Goal: Information Seeking & Learning: Compare options

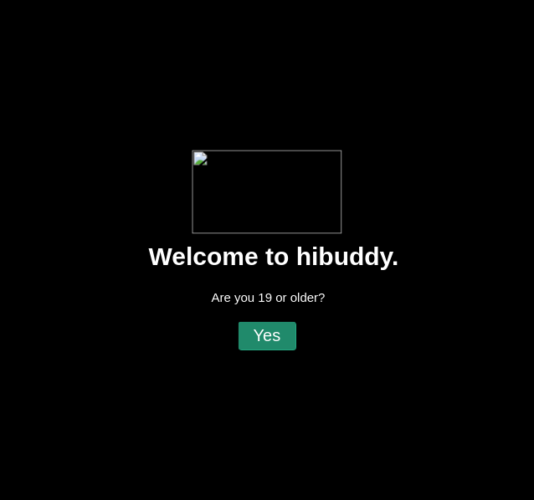
drag, startPoint x: 256, startPoint y: 333, endPoint x: 274, endPoint y: 326, distance: 19.6
click at [258, 333] on flt-glass-pane at bounding box center [267, 250] width 534 height 500
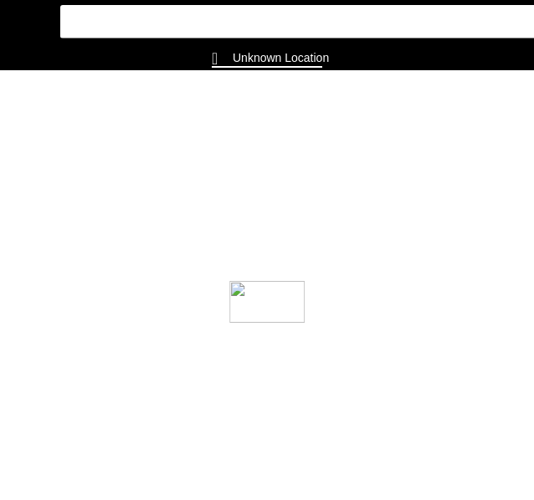
click at [274, 335] on flt-glass-pane at bounding box center [267, 250] width 534 height 500
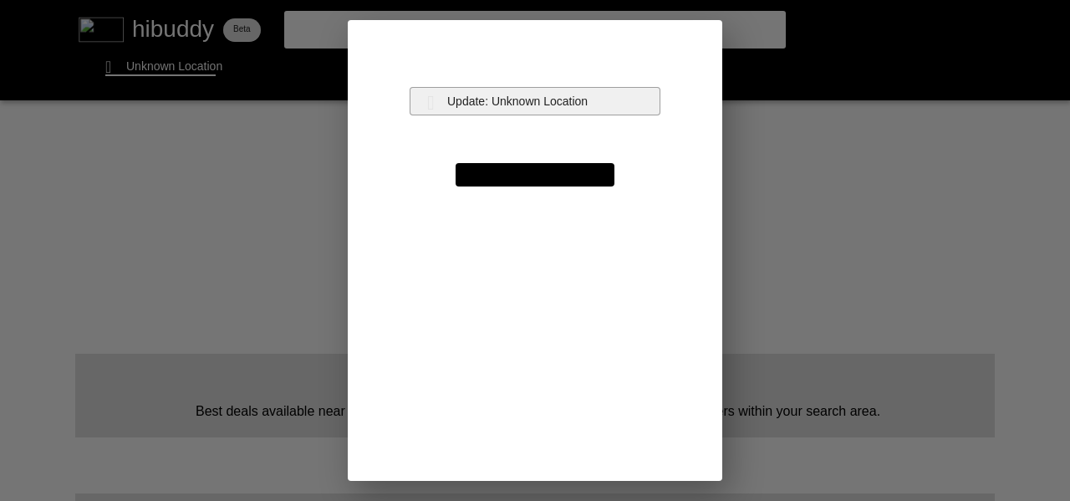
click at [523, 104] on flt-glass-pane at bounding box center [535, 250] width 1070 height 501
click at [533, 111] on flt-glass-pane at bounding box center [535, 250] width 1070 height 501
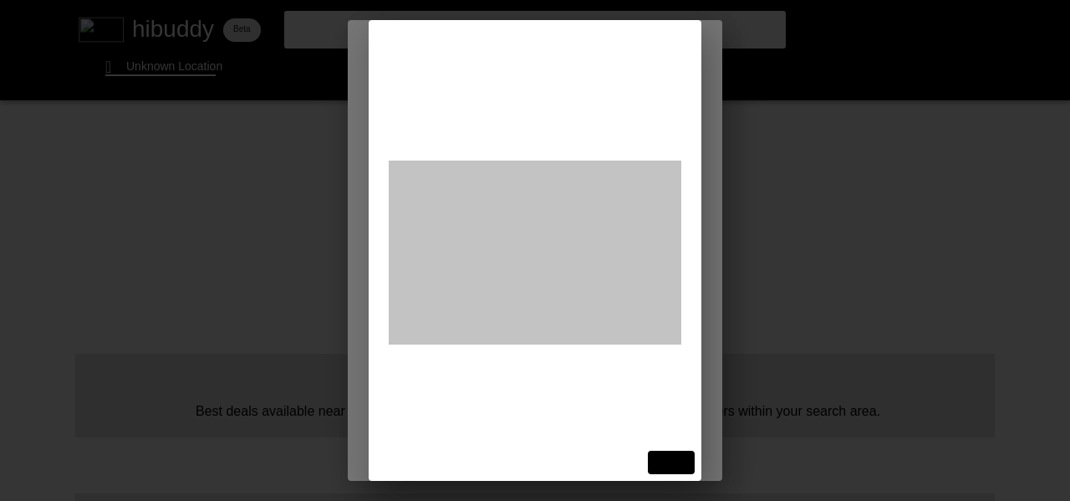
type input "515 skyline ave"
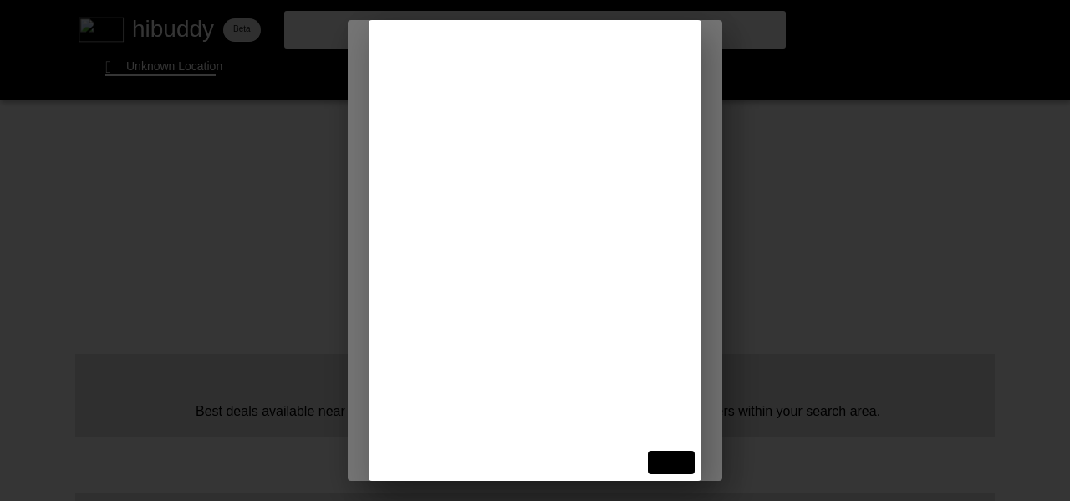
click at [526, 110] on flt-glass-pane at bounding box center [535, 250] width 1070 height 501
click at [455, 132] on flt-glass-pane at bounding box center [535, 250] width 1070 height 501
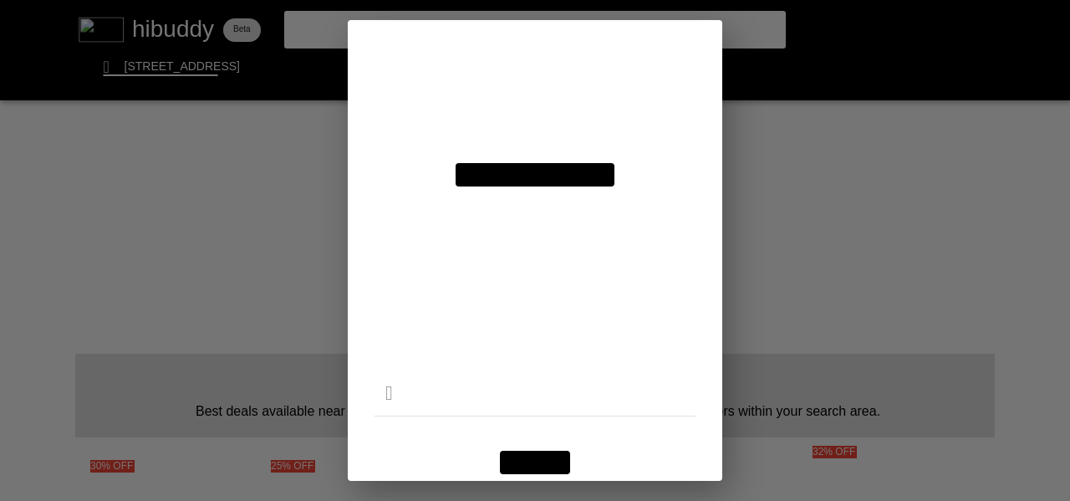
click at [533, 462] on flt-glass-pane at bounding box center [535, 250] width 1070 height 501
click at [533, 455] on flt-glass-pane at bounding box center [535, 250] width 1070 height 501
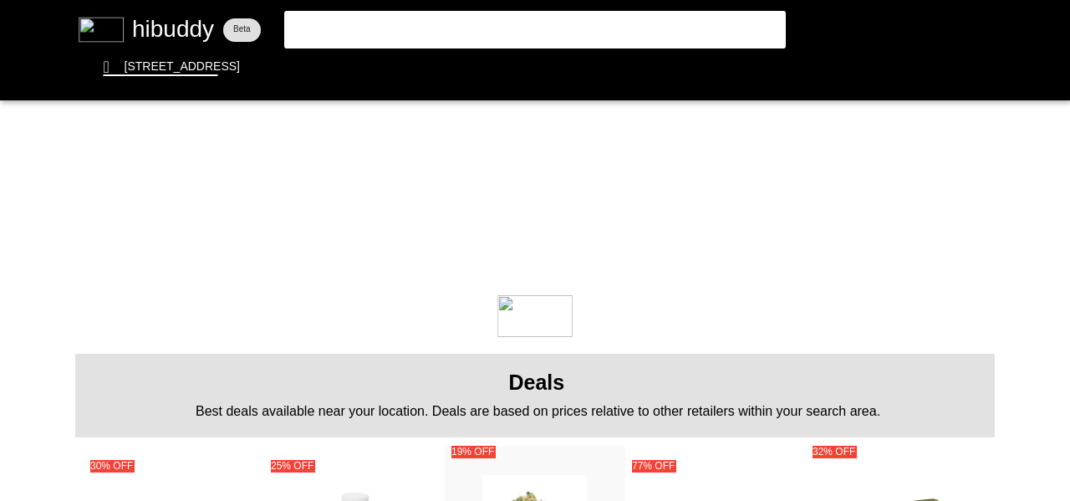
click at [518, 67] on flt-glass-pane at bounding box center [535, 250] width 1070 height 501
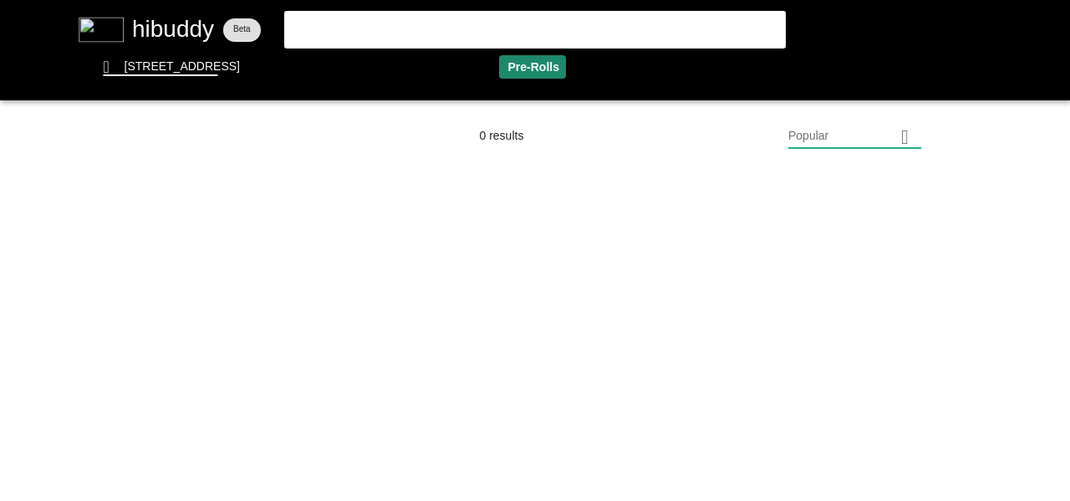
click at [533, 140] on flt-glass-pane at bounding box center [535, 250] width 1070 height 501
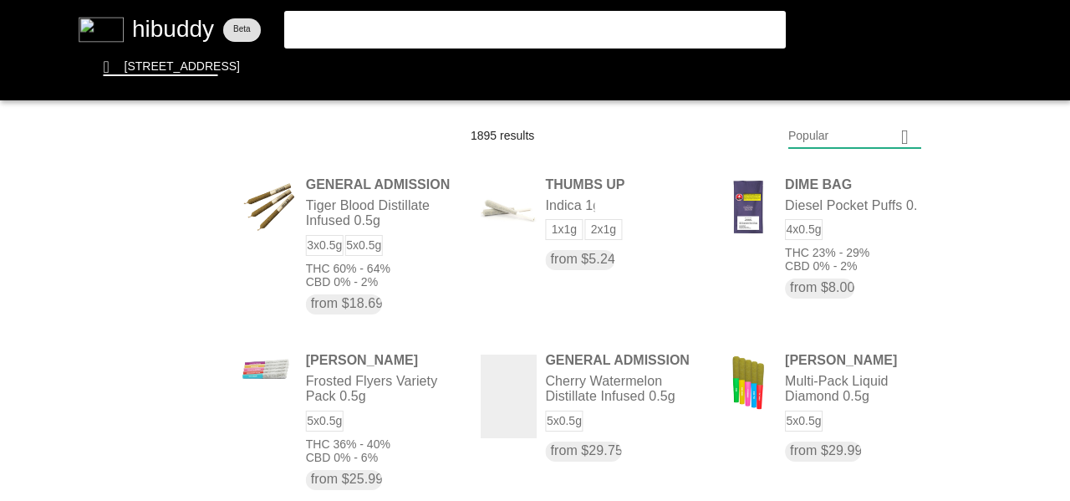
click at [533, 410] on flt-glass-pane at bounding box center [535, 250] width 1070 height 501
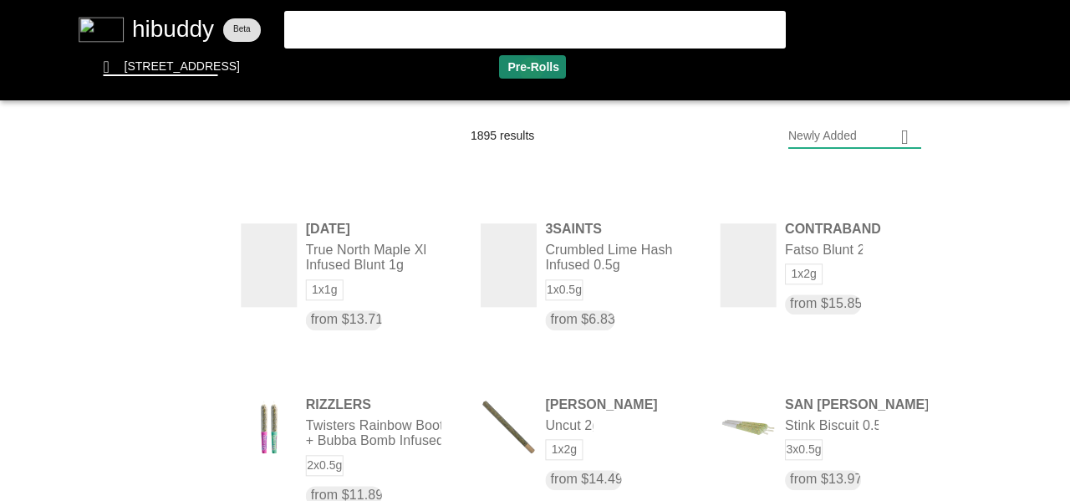
click at [531, 69] on flt-glass-pane at bounding box center [535, 250] width 1070 height 501
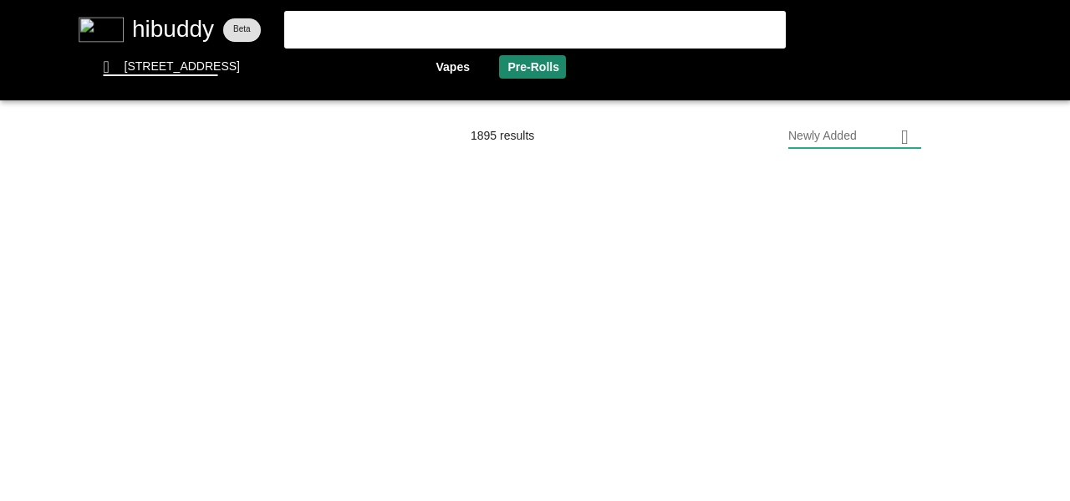
click at [448, 72] on flt-glass-pane at bounding box center [535, 250] width 1070 height 501
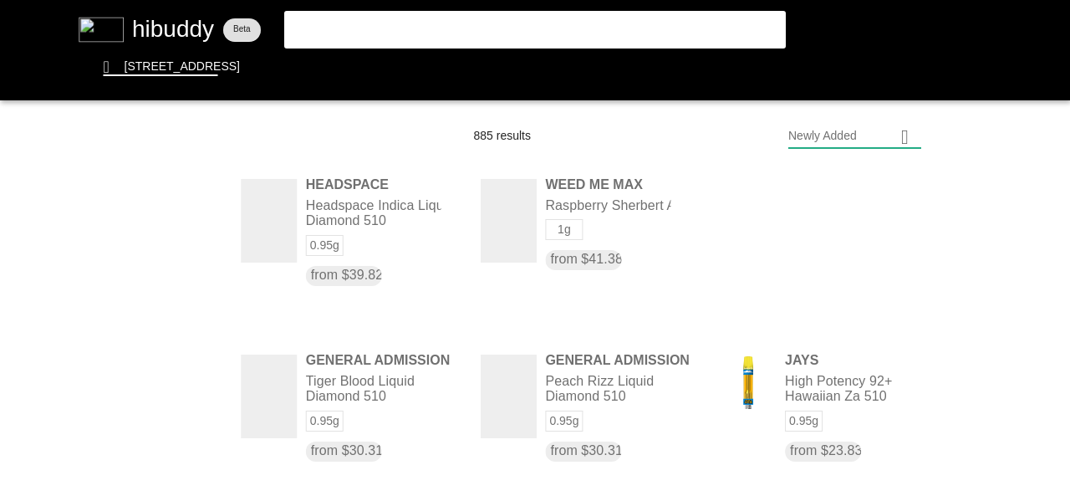
click at [533, 155] on flt-glass-pane at bounding box center [535, 250] width 1070 height 501
click at [533, 191] on flt-glass-pane at bounding box center [535, 250] width 1070 height 501
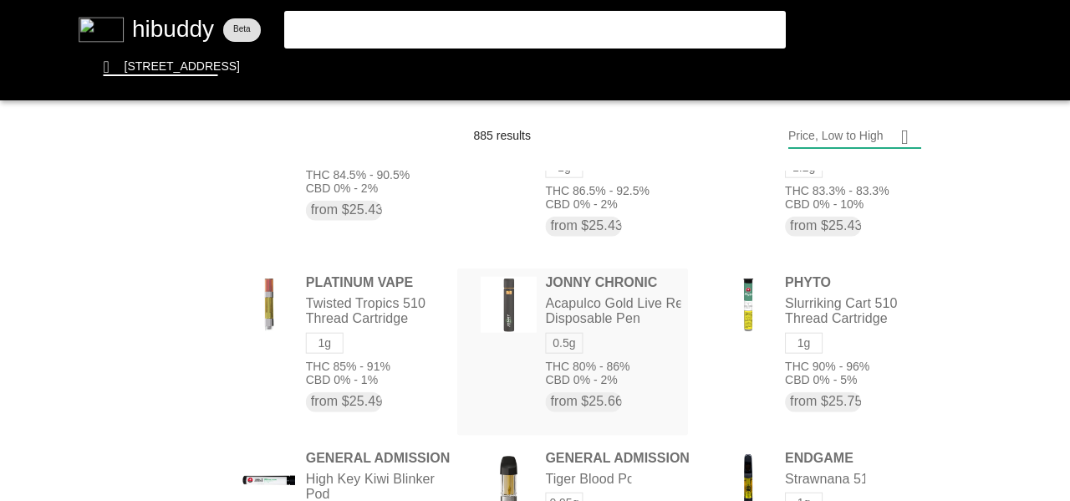
click at [533, 284] on flt-glass-pane at bounding box center [535, 250] width 1070 height 501
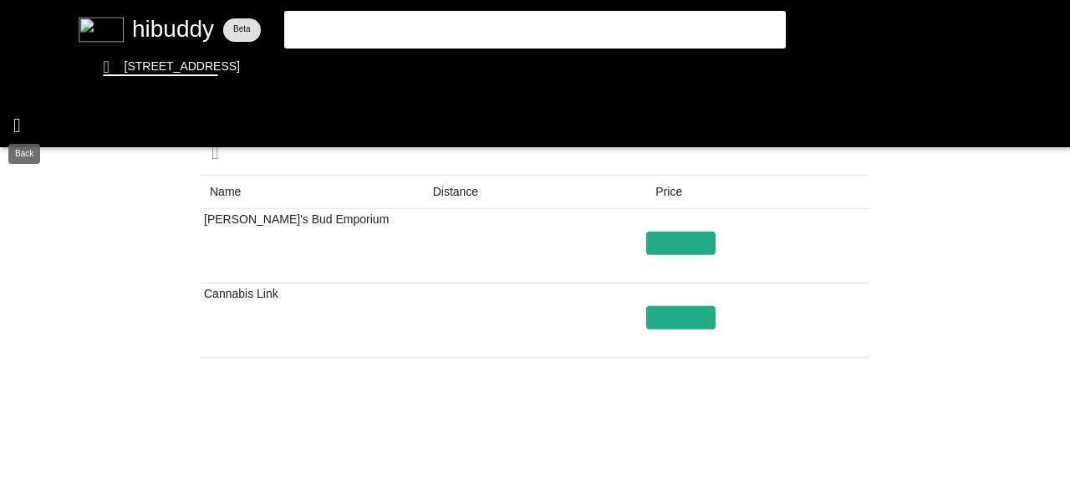
click at [33, 127] on flt-glass-pane at bounding box center [535, 250] width 1070 height 501
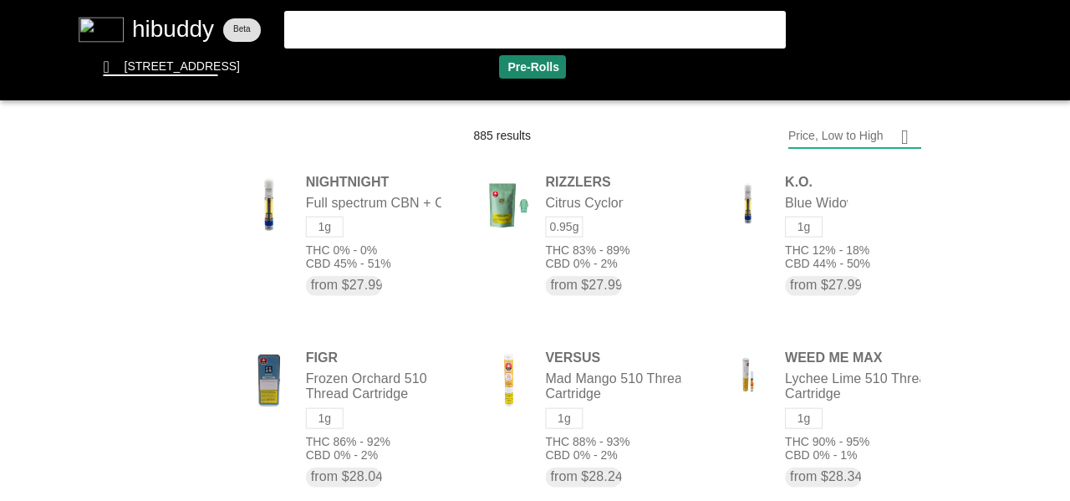
click at [501, 78] on flt-glass-pane at bounding box center [535, 250] width 1070 height 501
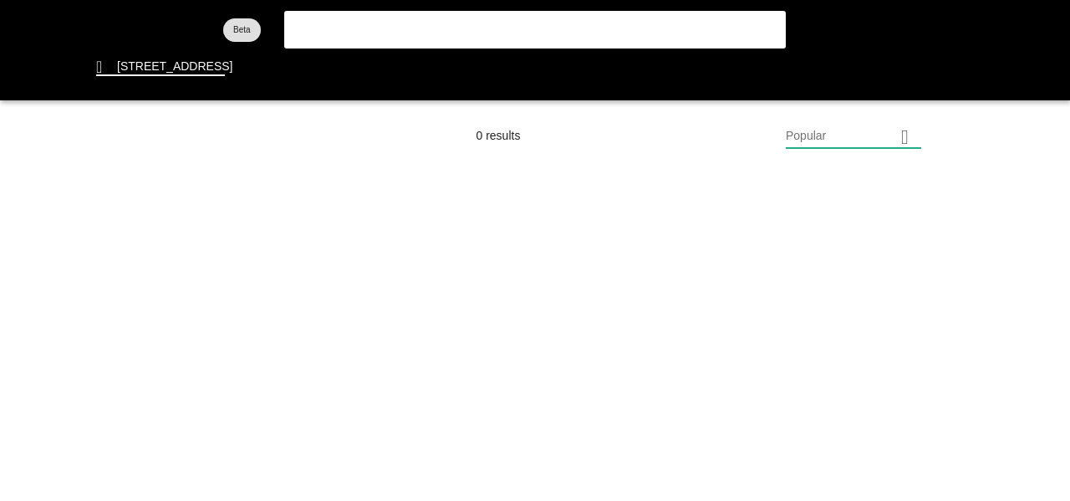
click at [526, 67] on flt-glass-pane at bounding box center [535, 250] width 1070 height 501
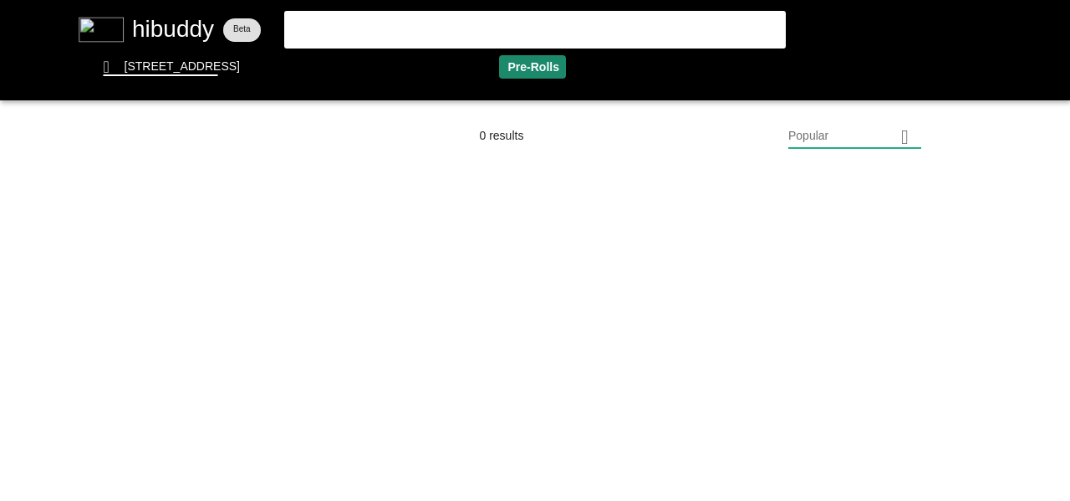
click at [520, 69] on flt-glass-pane at bounding box center [535, 250] width 1070 height 501
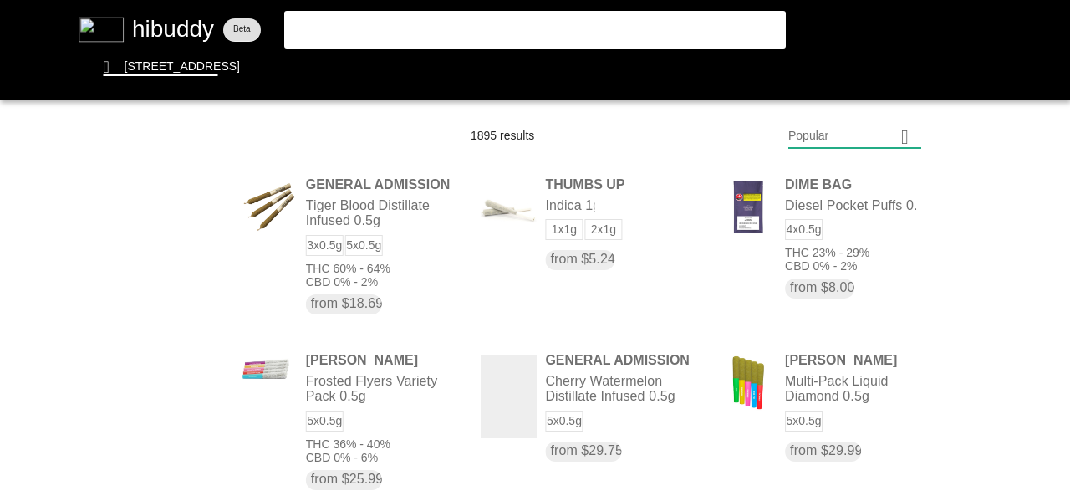
click at [892, 129] on flt-glass-pane at bounding box center [535, 250] width 1070 height 501
click at [816, 169] on flt-glass-pane at bounding box center [535, 250] width 1070 height 501
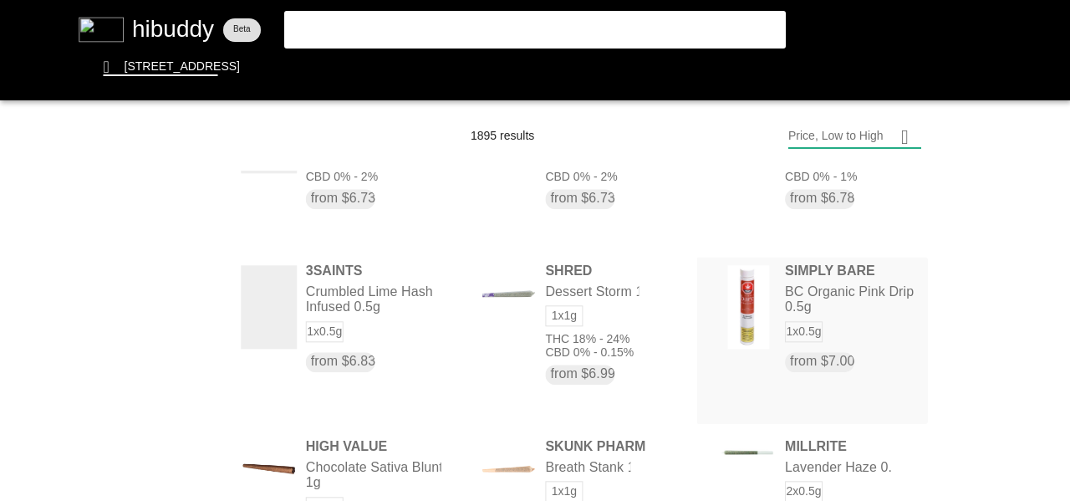
click at [858, 348] on flt-glass-pane at bounding box center [535, 250] width 1070 height 501
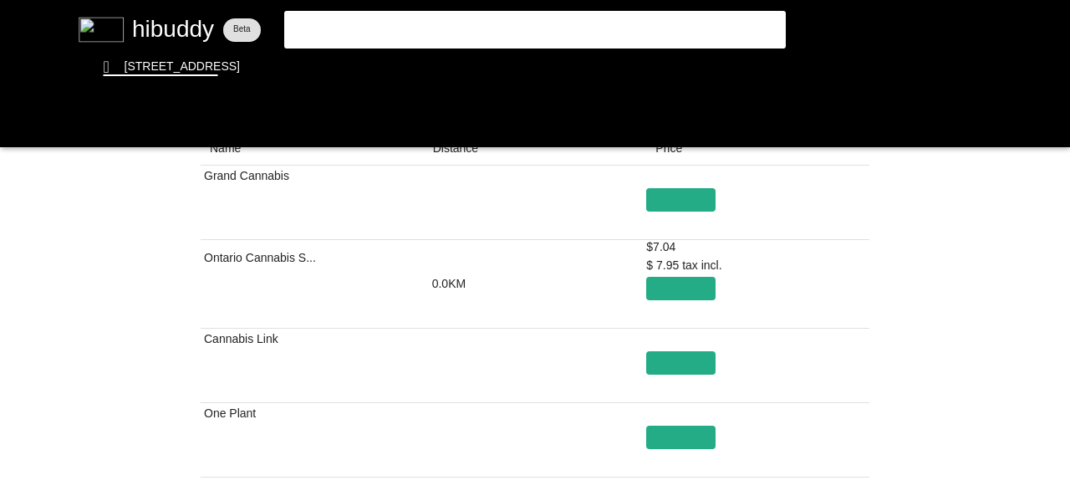
click at [434, 149] on flt-glass-pane at bounding box center [535, 250] width 1070 height 501
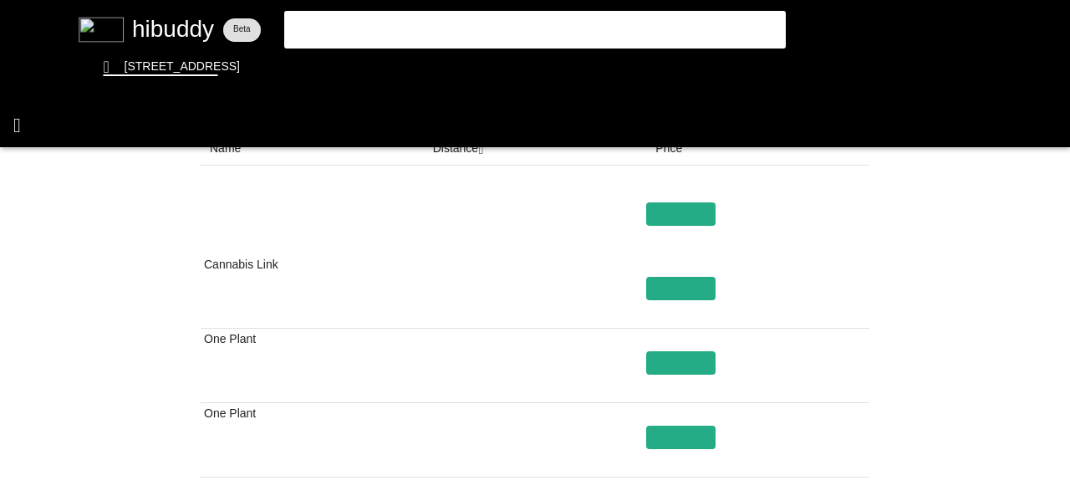
click at [28, 116] on flt-glass-pane at bounding box center [535, 250] width 1070 height 501
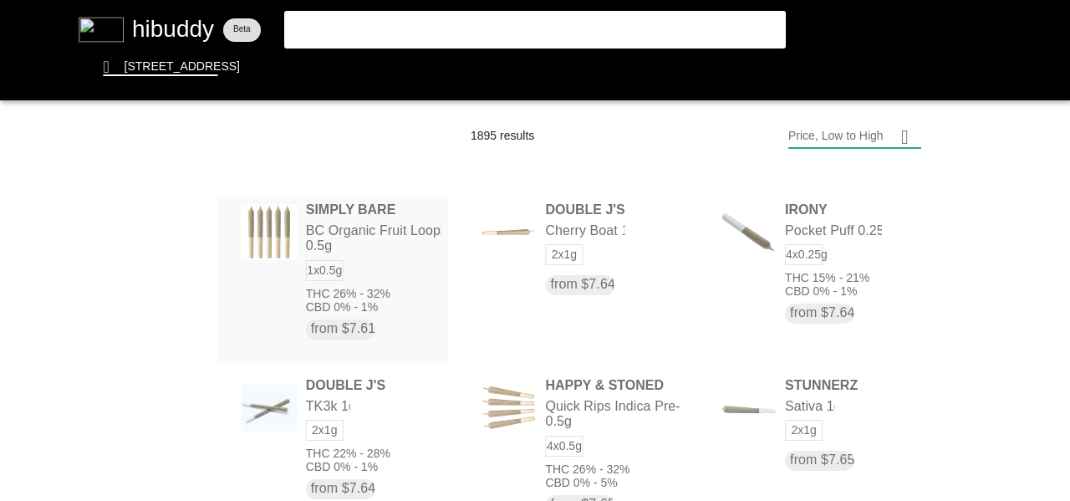
click at [406, 281] on flt-glass-pane at bounding box center [535, 250] width 1070 height 501
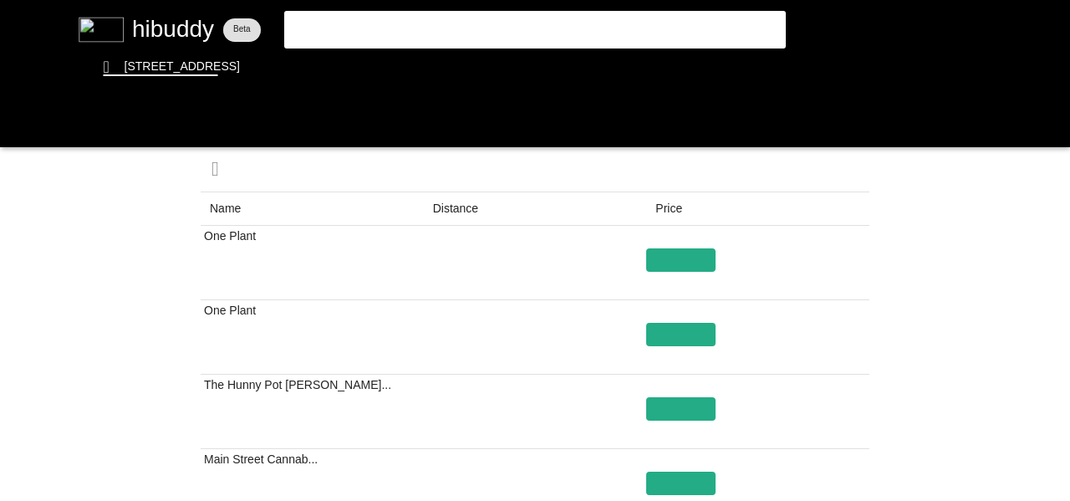
click at [452, 210] on flt-glass-pane at bounding box center [535, 250] width 1070 height 501
click at [51, 135] on flt-glass-pane at bounding box center [535, 250] width 1070 height 501
click at [31, 135] on flt-glass-pane at bounding box center [535, 250] width 1070 height 501
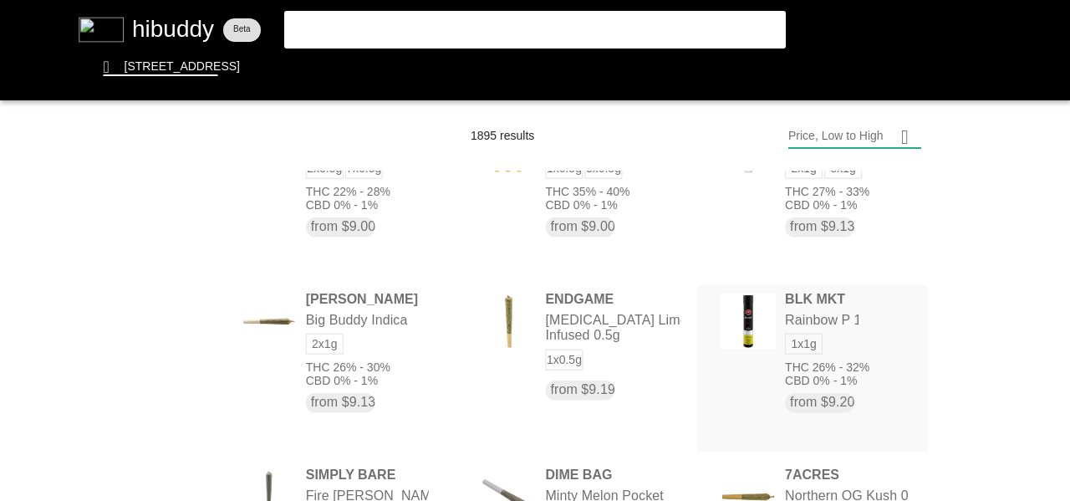
click at [771, 345] on flt-glass-pane at bounding box center [535, 250] width 1070 height 501
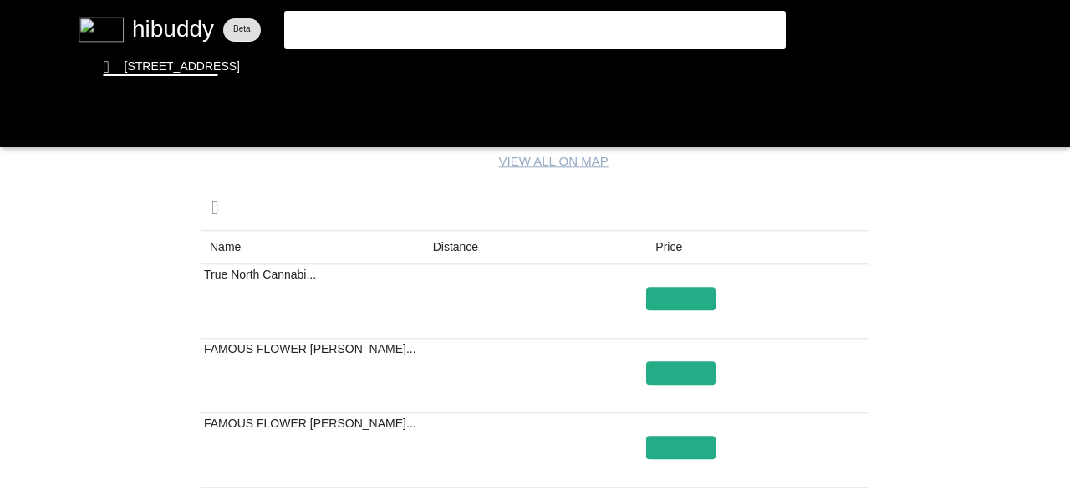
click at [459, 243] on flt-glass-pane at bounding box center [535, 250] width 1070 height 501
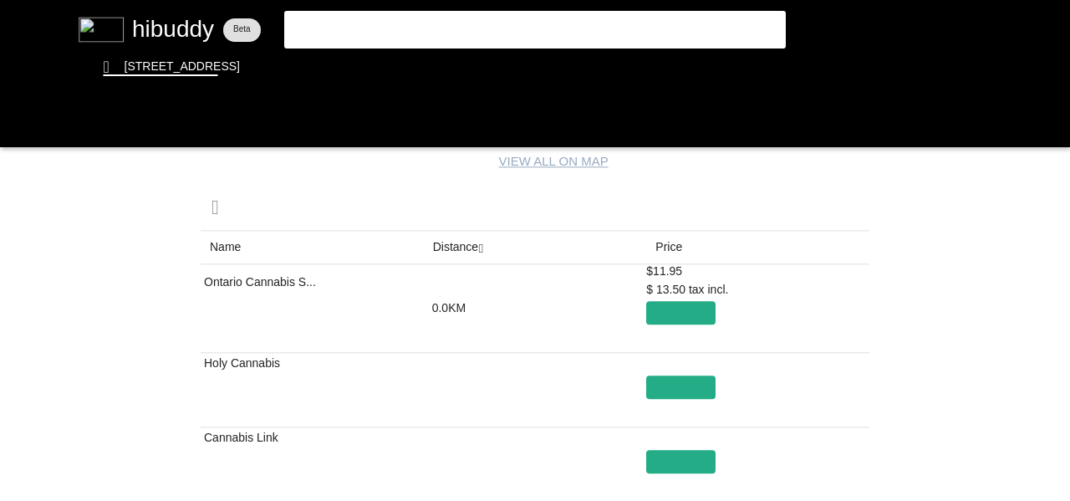
click at [668, 243] on flt-glass-pane at bounding box center [535, 250] width 1070 height 501
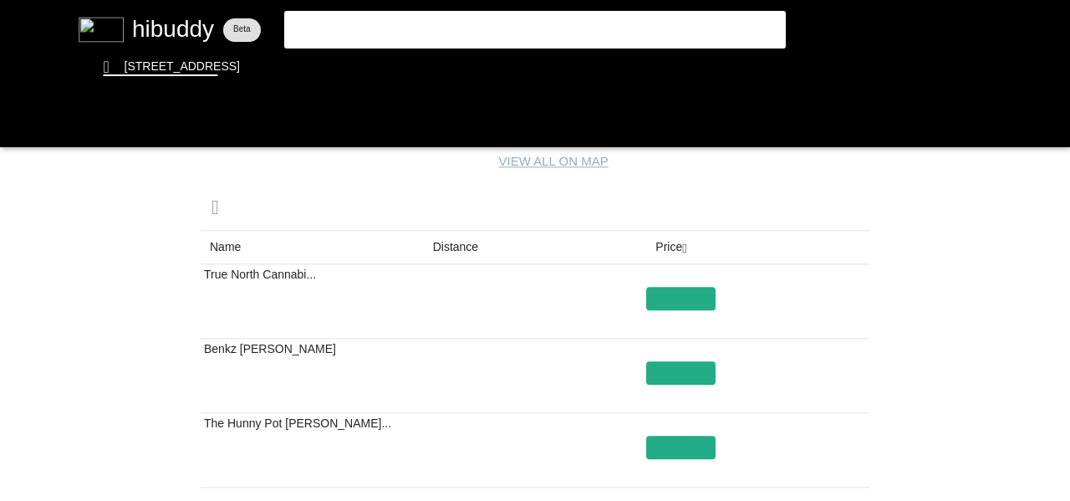
click at [667, 252] on flt-glass-pane at bounding box center [535, 250] width 1070 height 501
click at [447, 250] on flt-glass-pane at bounding box center [535, 250] width 1070 height 501
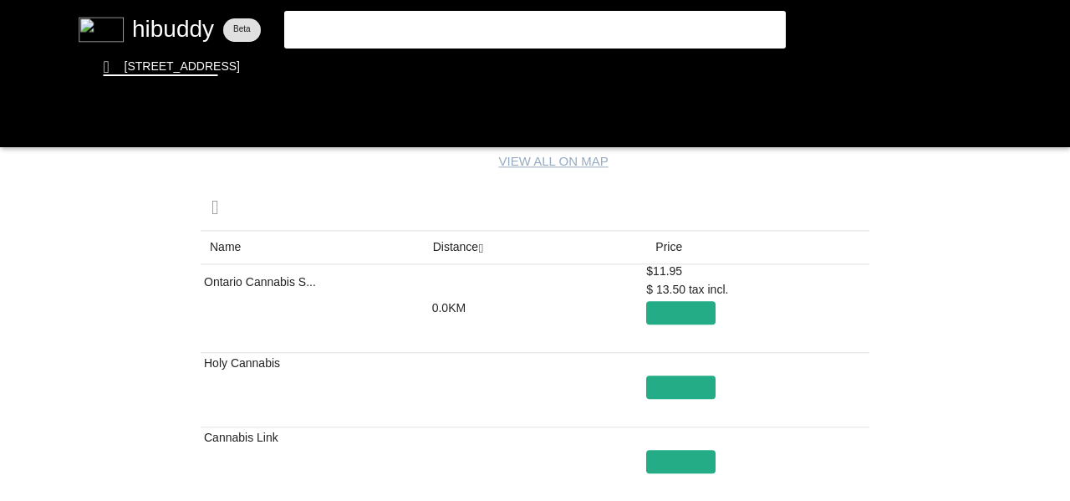
click at [680, 257] on flt-glass-pane at bounding box center [535, 250] width 1070 height 501
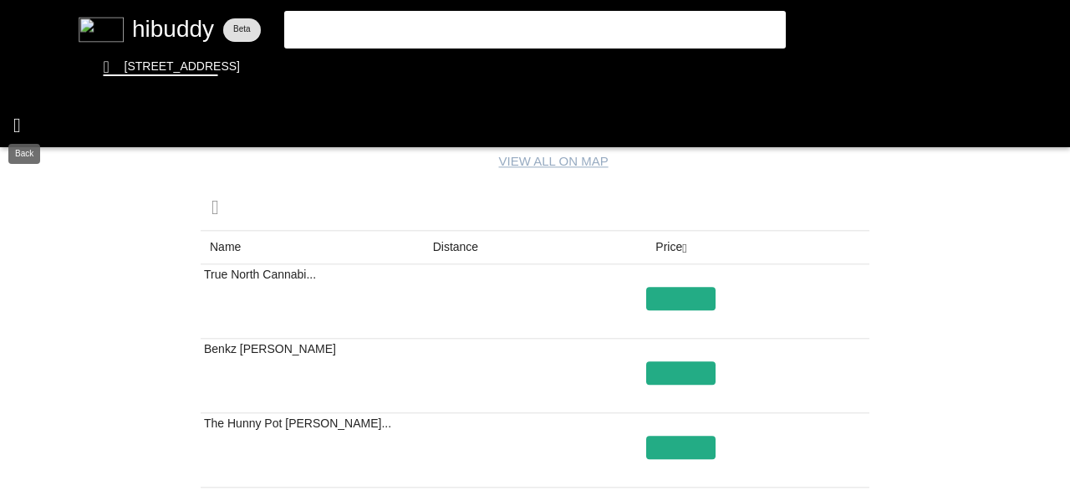
click at [20, 122] on flt-glass-pane at bounding box center [535, 250] width 1070 height 501
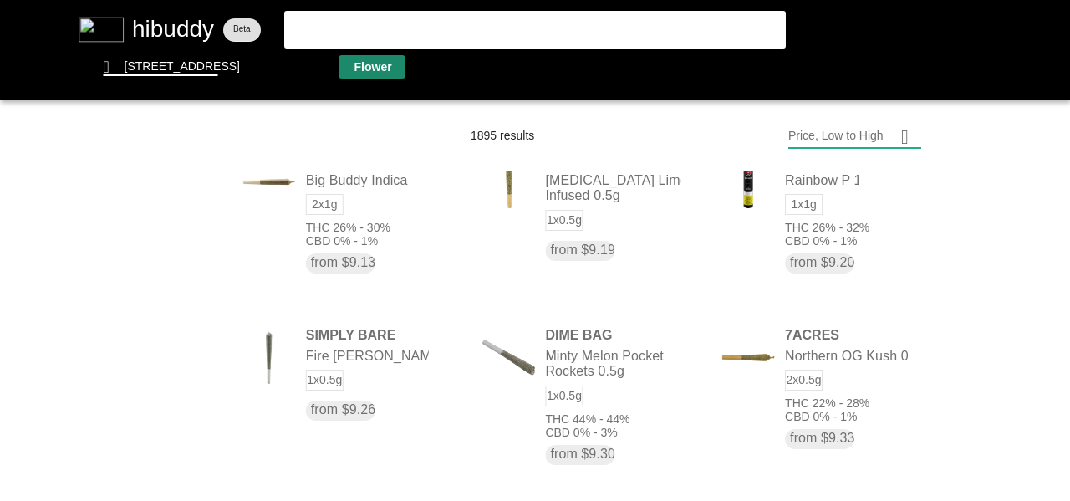
click at [372, 75] on flt-glass-pane at bounding box center [535, 250] width 1070 height 501
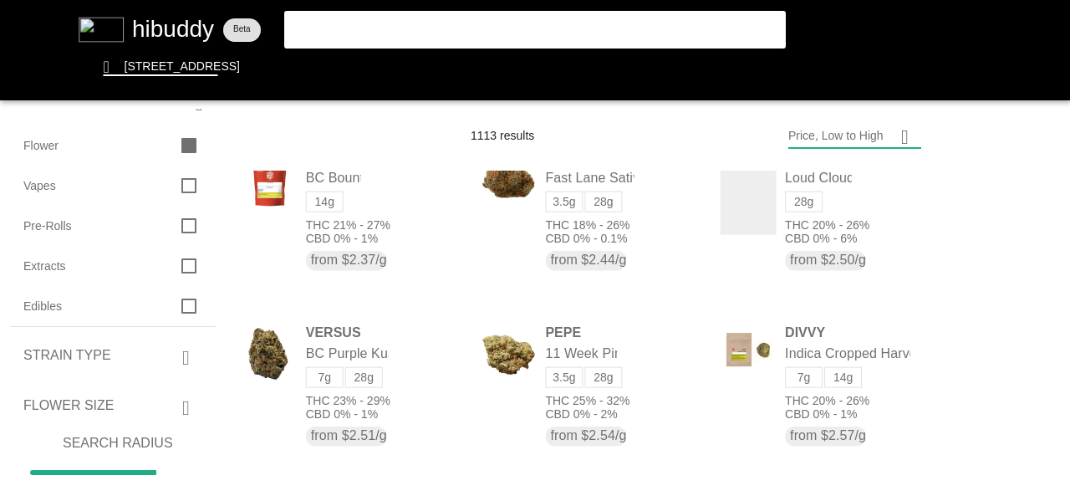
click at [188, 402] on flt-glass-pane at bounding box center [535, 250] width 1070 height 501
click at [186, 488] on flt-glass-pane at bounding box center [535, 250] width 1070 height 501
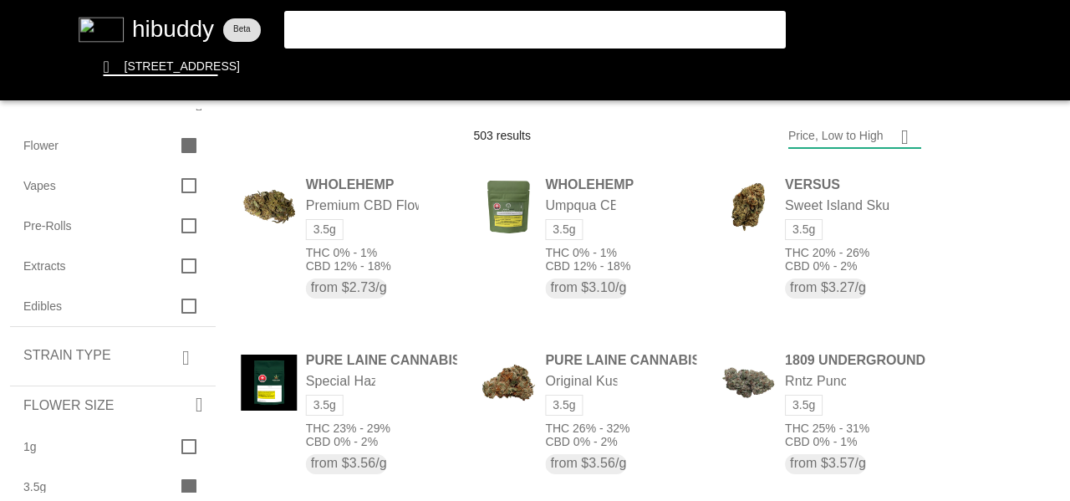
click at [906, 131] on flt-glass-pane at bounding box center [535, 250] width 1070 height 501
click at [905, 131] on flt-glass-pane at bounding box center [535, 250] width 1070 height 501
